Goal: Task Accomplishment & Management: Manage account settings

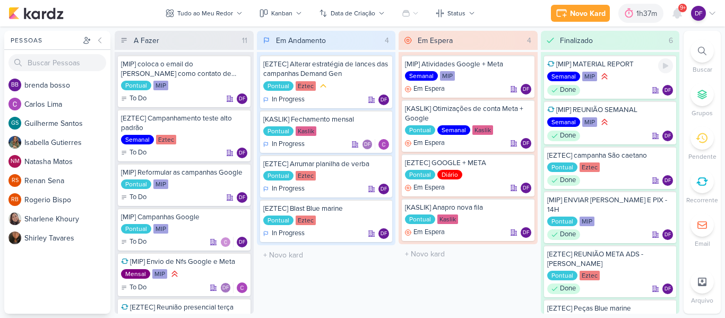
scroll to position [285, 0]
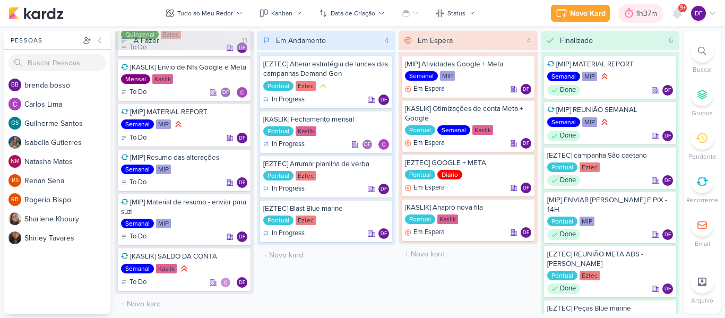
click at [649, 18] on div "1h37m" at bounding box center [649, 13] width 24 height 11
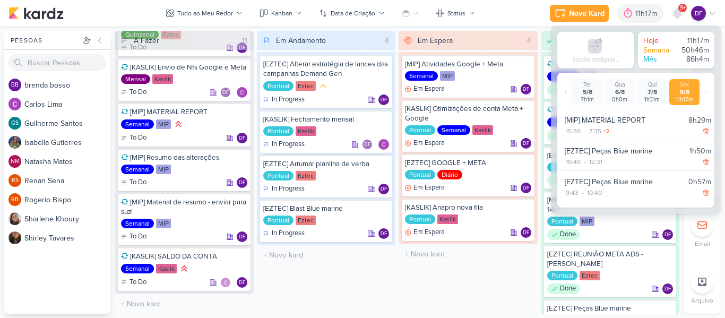
click at [703, 17] on p "DF" at bounding box center [699, 13] width 8 height 10
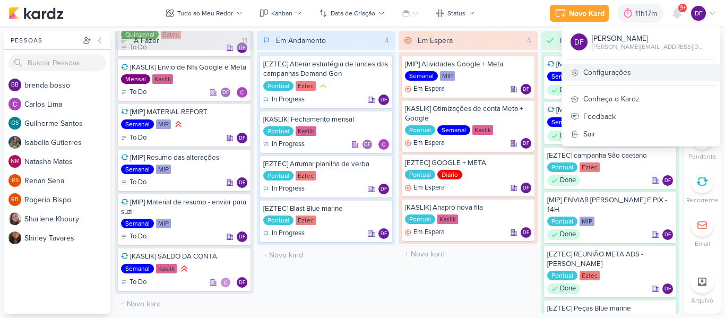
click at [633, 78] on link "Configurações" at bounding box center [641, 73] width 158 height 18
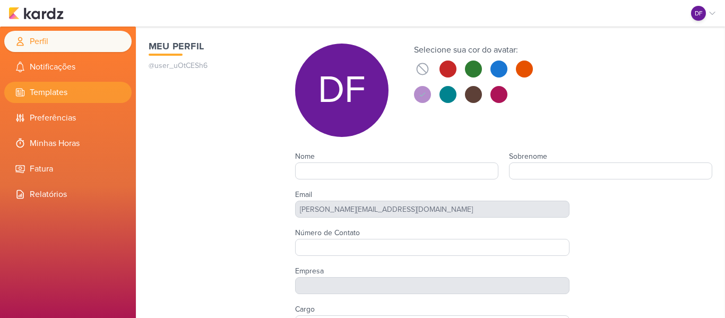
type input "Diego"
type input "Freitas"
type input "Tagawa"
type input "[PERSON_NAME][EMAIL_ADDRESS][DOMAIN_NAME]"
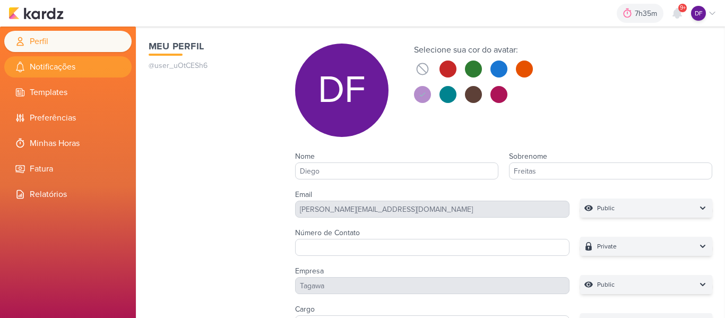
click at [45, 69] on li "Notificações" at bounding box center [67, 66] width 127 height 21
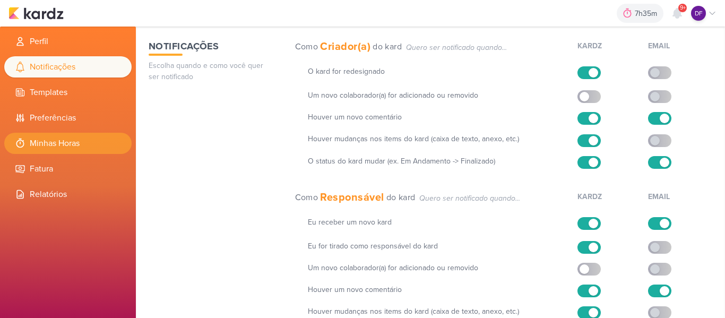
click at [53, 138] on li "Minhas Horas" at bounding box center [67, 143] width 127 height 21
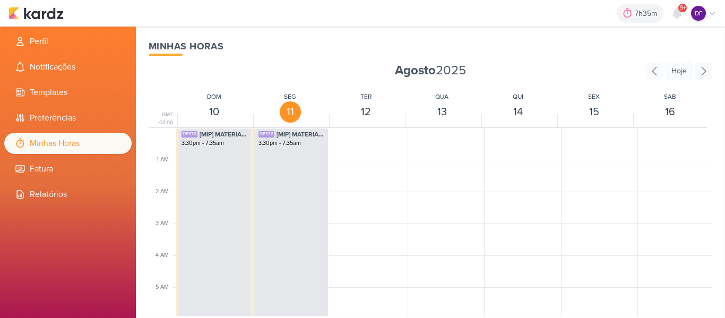
select select "pm"
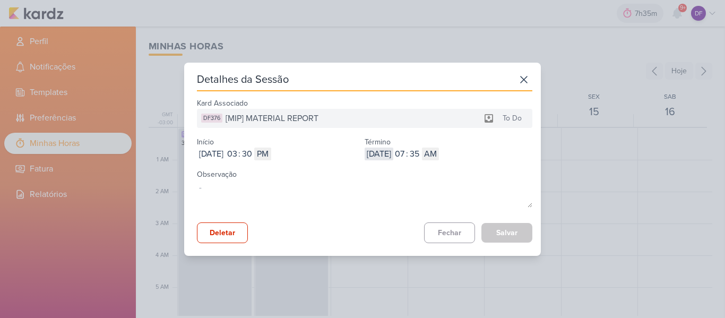
click at [374, 158] on input "[DATE]" at bounding box center [379, 154] width 29 height 13
type input "2025-08-08"
click at [406, 158] on input "07" at bounding box center [400, 154] width 13 height 13
click at [406, 159] on input "07" at bounding box center [400, 154] width 13 height 13
click at [406, 158] on input "07" at bounding box center [400, 154] width 13 height 13
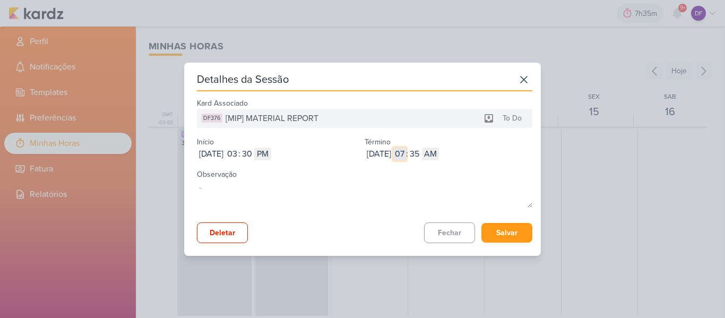
click at [406, 158] on input "07" at bounding box center [400, 154] width 13 height 13
type input "1"
type input "12"
click at [406, 153] on input "12" at bounding box center [400, 154] width 13 height 13
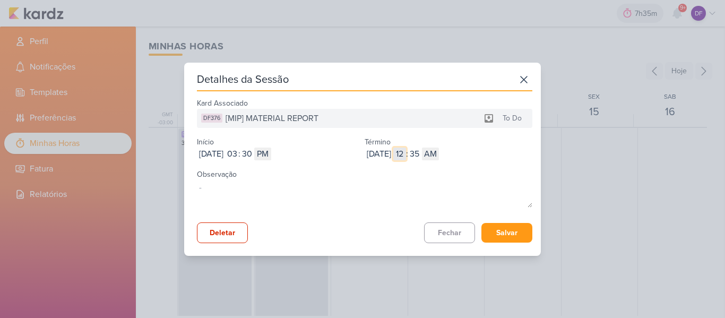
click at [406, 153] on input "12" at bounding box center [400, 154] width 13 height 13
type input "9"
select select "pm"
type input "7"
type input "12"
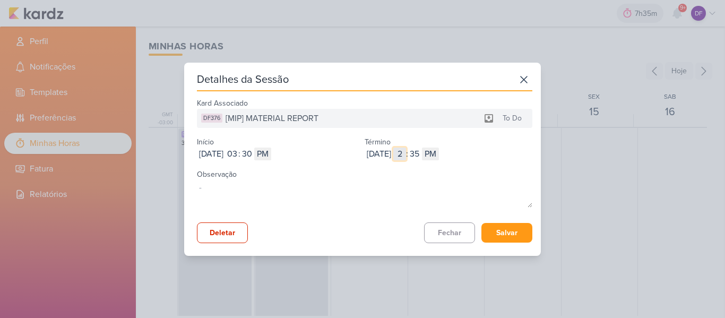
select select "am"
type input "12"
click at [421, 159] on input "35" at bounding box center [414, 154] width 13 height 13
click at [421, 156] on input "35" at bounding box center [414, 154] width 13 height 13
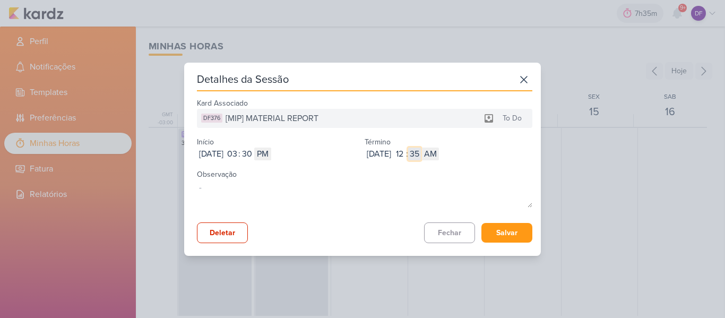
click at [421, 156] on input "35" at bounding box center [414, 154] width 13 height 13
type input "00"
click at [517, 237] on button "Salvar" at bounding box center [507, 233] width 51 height 20
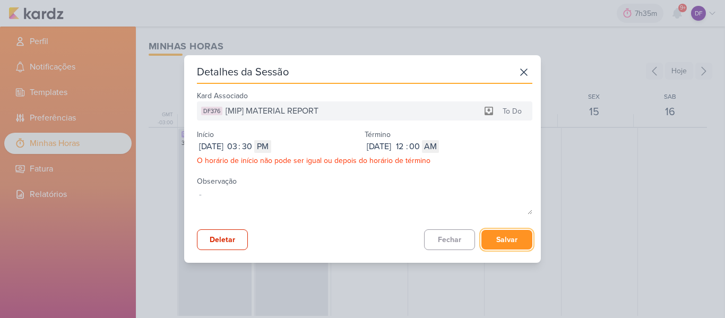
click at [523, 245] on button "Salvar" at bounding box center [507, 240] width 51 height 20
click at [439, 147] on select "AM PM" at bounding box center [430, 146] width 17 height 13
select select "pm"
click at [439, 140] on select "AM PM" at bounding box center [430, 146] width 17 height 13
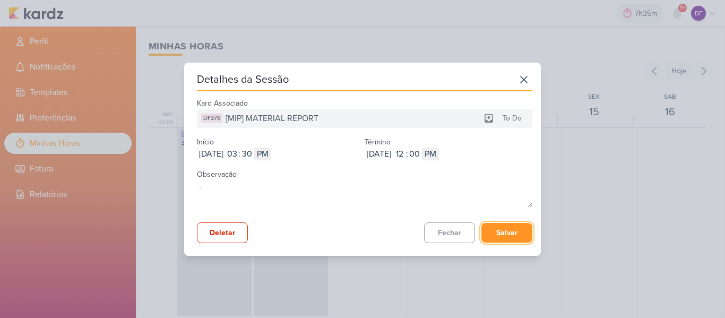
click at [508, 241] on button "Salvar" at bounding box center [507, 233] width 51 height 20
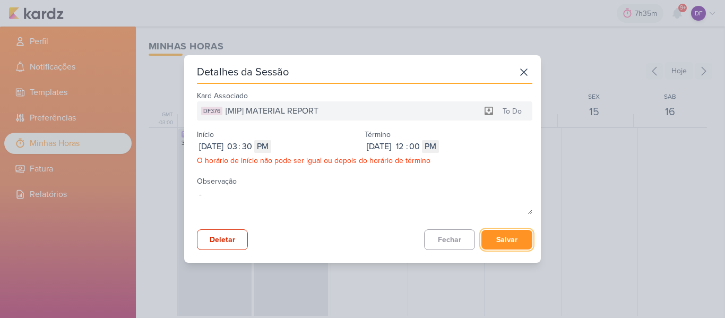
click at [518, 246] on button "Salvar" at bounding box center [507, 240] width 51 height 20
click at [406, 150] on input "12" at bounding box center [400, 146] width 13 height 13
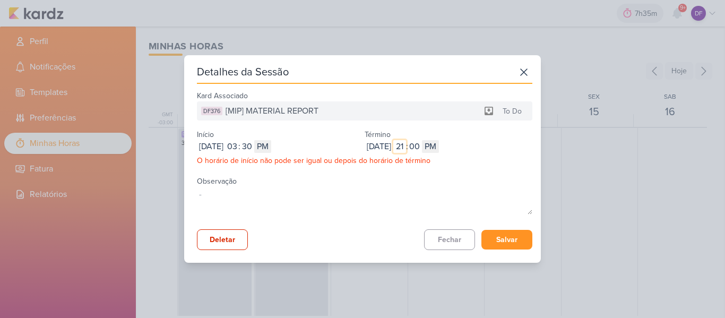
type input "9"
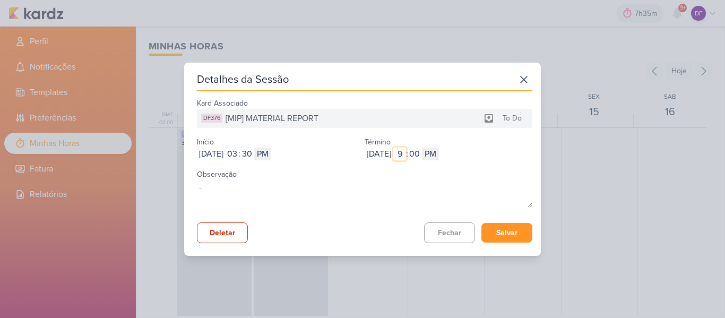
type input "9"
click at [516, 233] on button "Salvar" at bounding box center [507, 233] width 51 height 20
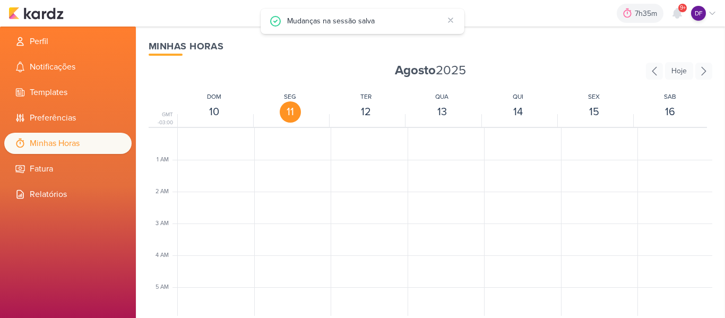
click at [451, 21] on icon at bounding box center [451, 20] width 8 height 8
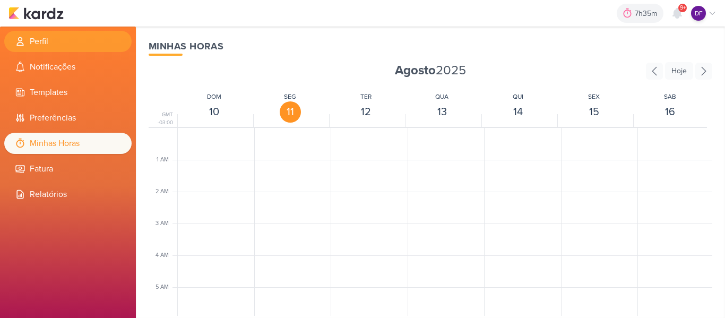
click at [36, 43] on li "Perfil" at bounding box center [67, 41] width 127 height 21
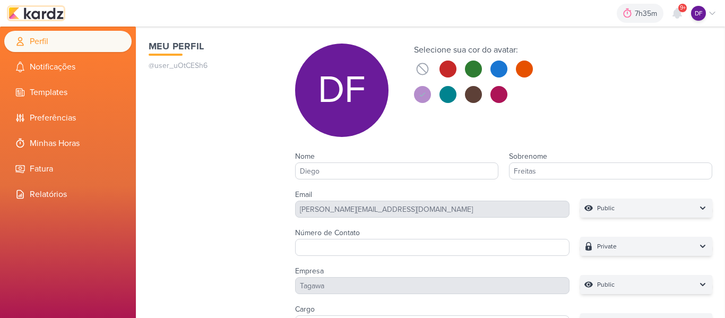
click at [38, 13] on img at bounding box center [35, 13] width 55 height 13
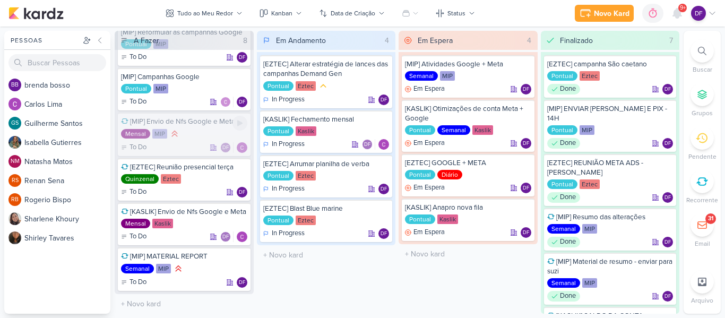
scroll to position [95, 0]
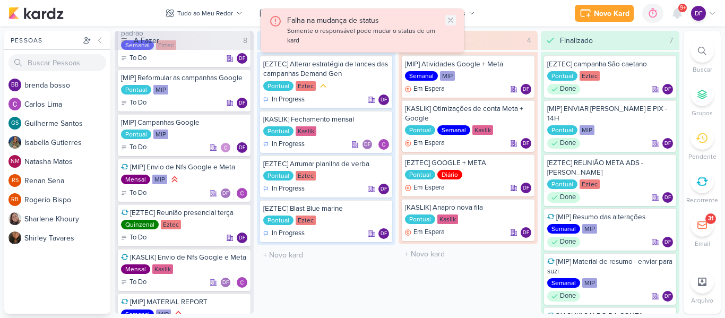
click at [454, 21] on icon at bounding box center [451, 20] width 8 height 8
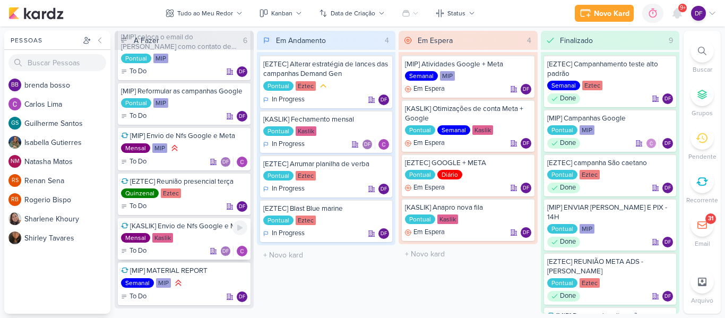
scroll to position [41, 0]
